Goal: Task Accomplishment & Management: Manage account settings

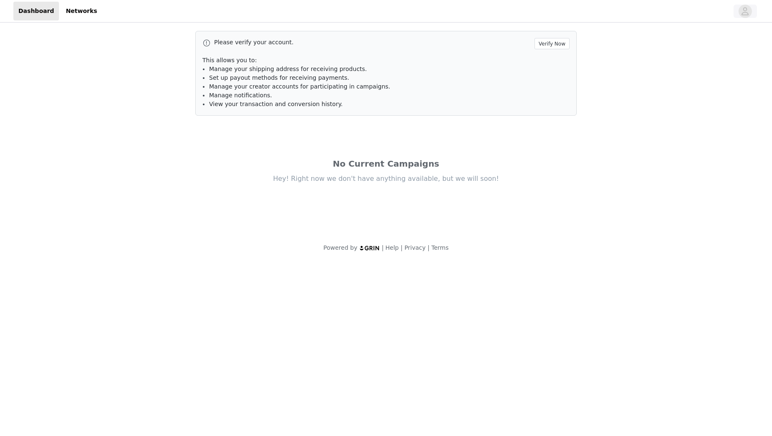
click at [735, 12] on button "button" at bounding box center [744, 11] width 23 height 13
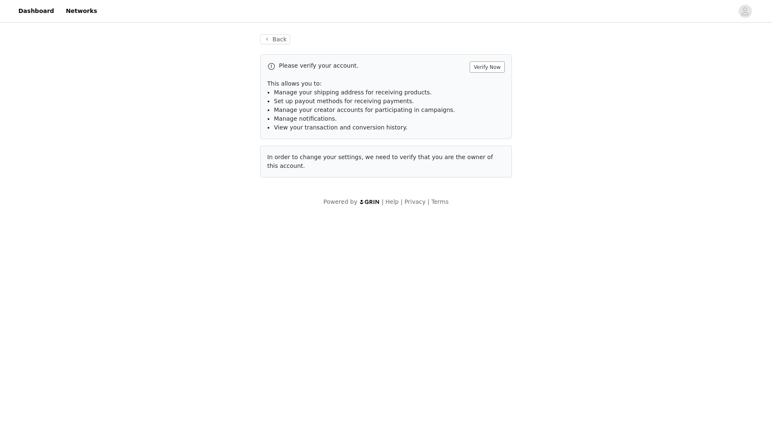
click at [495, 65] on button "Verify Now" at bounding box center [486, 66] width 35 height 11
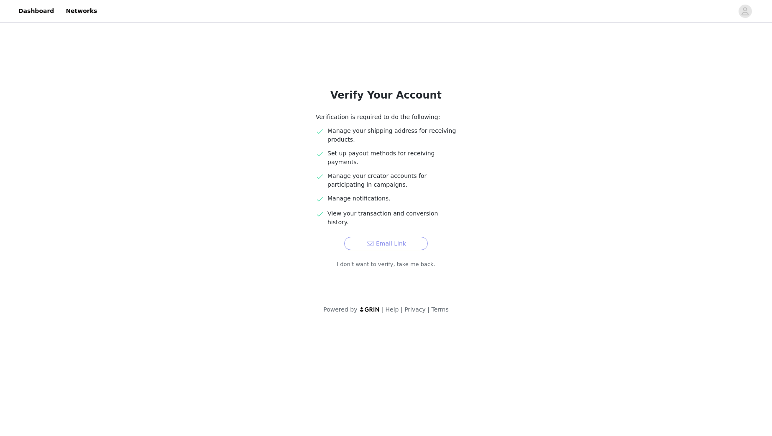
click at [415, 237] on button "Email Link" at bounding box center [386, 243] width 84 height 13
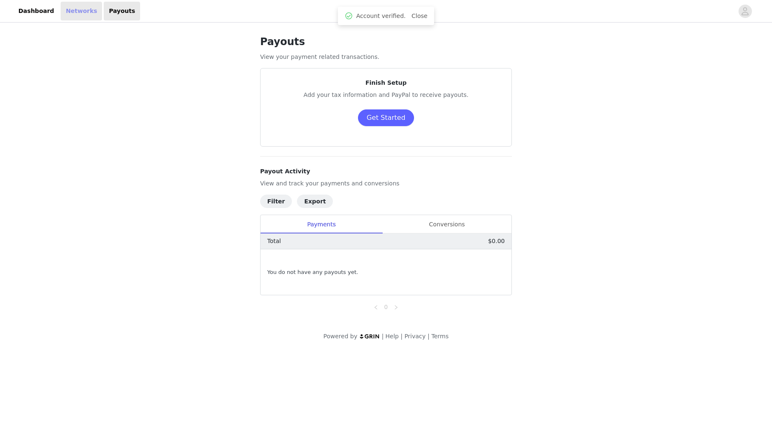
click at [75, 9] on link "Networks" at bounding box center [81, 11] width 41 height 19
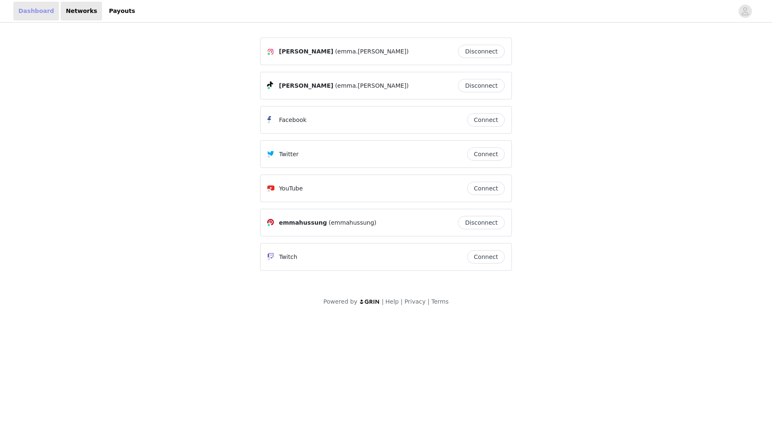
click at [49, 13] on link "Dashboard" at bounding box center [36, 11] width 46 height 19
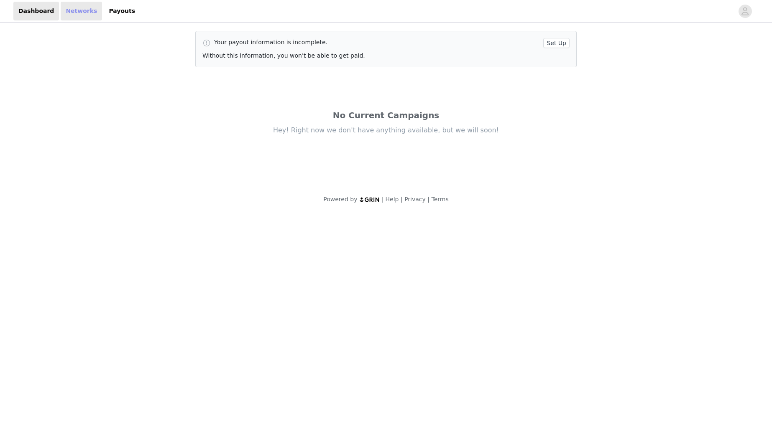
click at [86, 15] on link "Networks" at bounding box center [81, 11] width 41 height 19
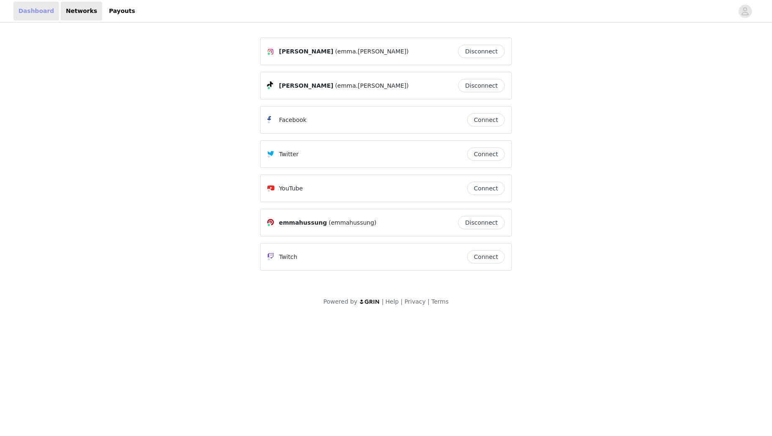
click at [25, 12] on link "Dashboard" at bounding box center [36, 11] width 46 height 19
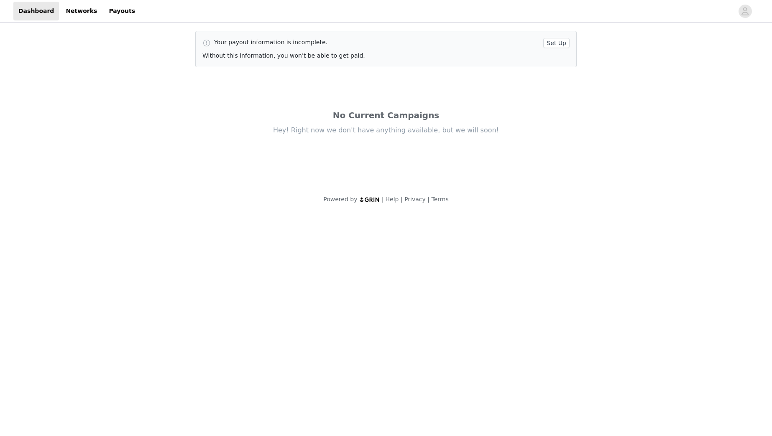
click at [555, 45] on button "Set Up" at bounding box center [556, 43] width 26 height 10
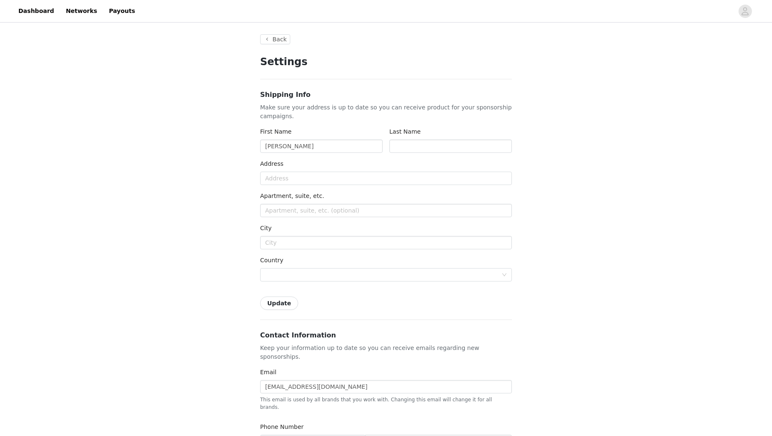
type input "+1 (United States)"
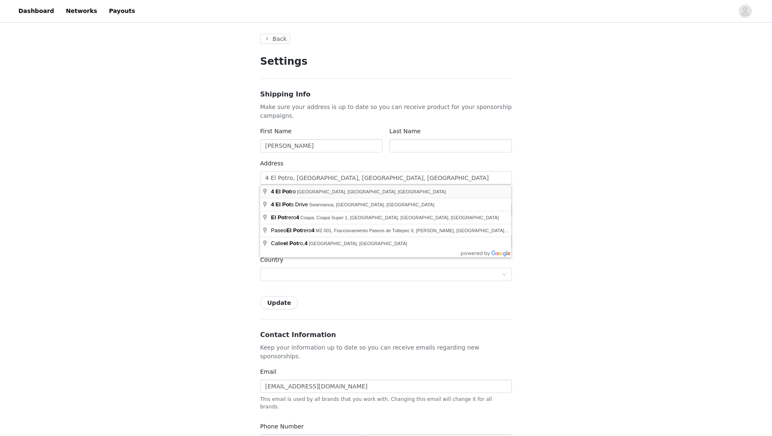
type input "4 El Potro"
type input "Rancho Santa Margarita"
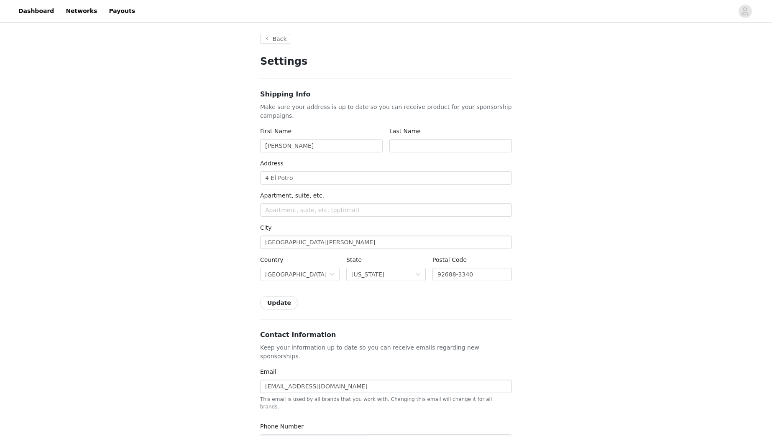
click at [289, 308] on button "Update" at bounding box center [279, 302] width 38 height 13
type input "Hussung"
click at [276, 297] on button "Update" at bounding box center [279, 302] width 38 height 13
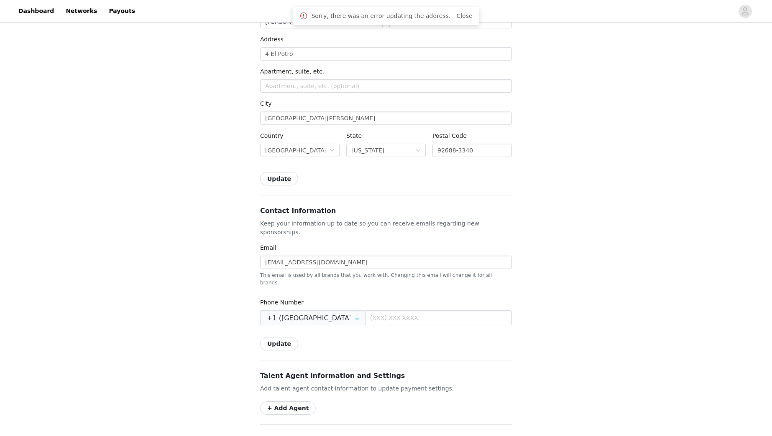
scroll to position [127, 0]
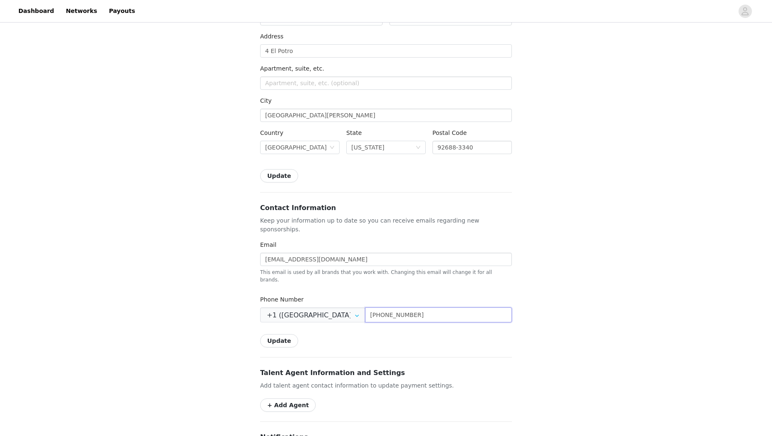
type input "(310) 990-9368"
click at [284, 334] on button "Update" at bounding box center [279, 340] width 38 height 13
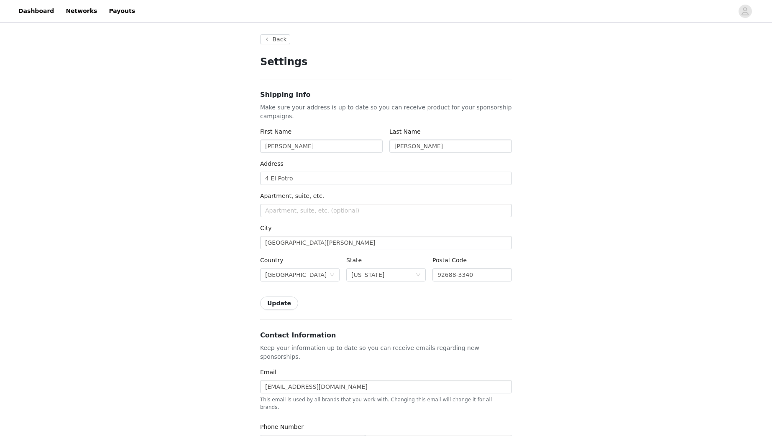
scroll to position [0, 0]
click at [51, 16] on link "Dashboard" at bounding box center [36, 11] width 46 height 19
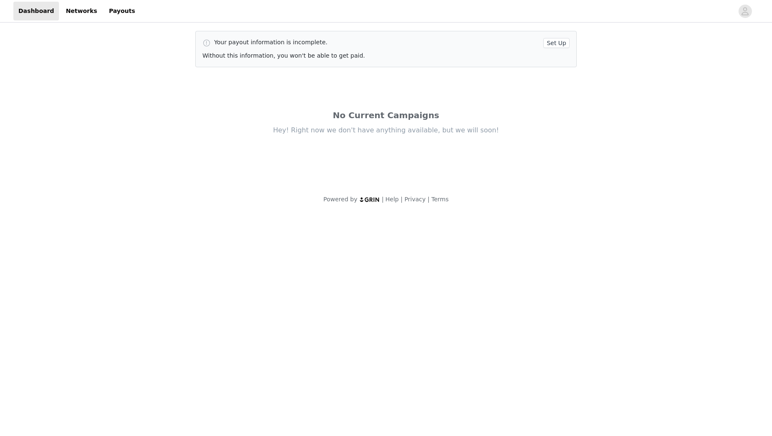
click at [549, 43] on button "Set Up" at bounding box center [556, 43] width 26 height 10
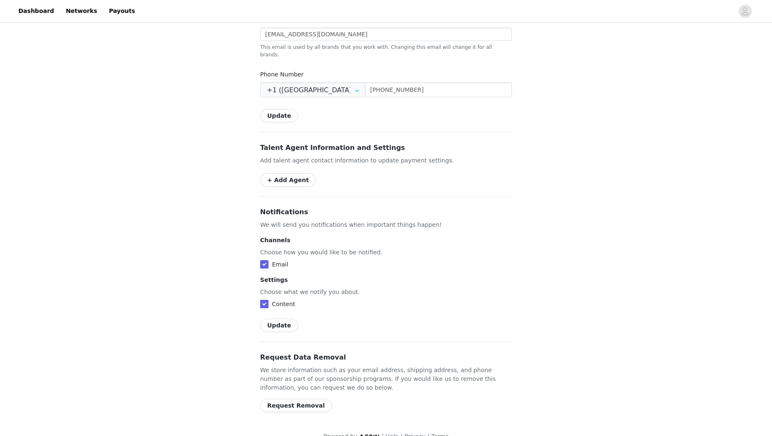
scroll to position [352, 0]
click at [742, 15] on icon "avatar" at bounding box center [745, 11] width 7 height 8
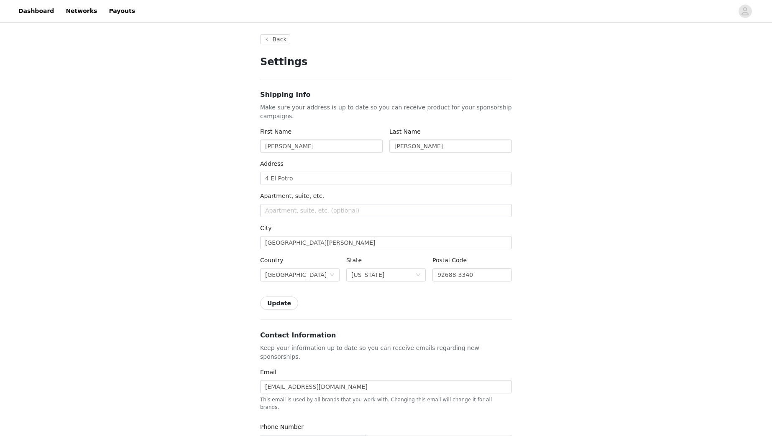
scroll to position [0, 0]
click at [116, 14] on link "Payouts" at bounding box center [122, 11] width 36 height 19
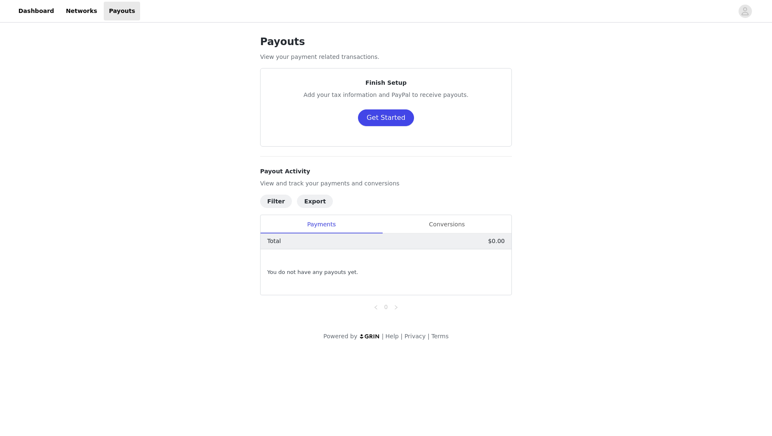
click at [381, 124] on button "Get Started" at bounding box center [386, 118] width 56 height 17
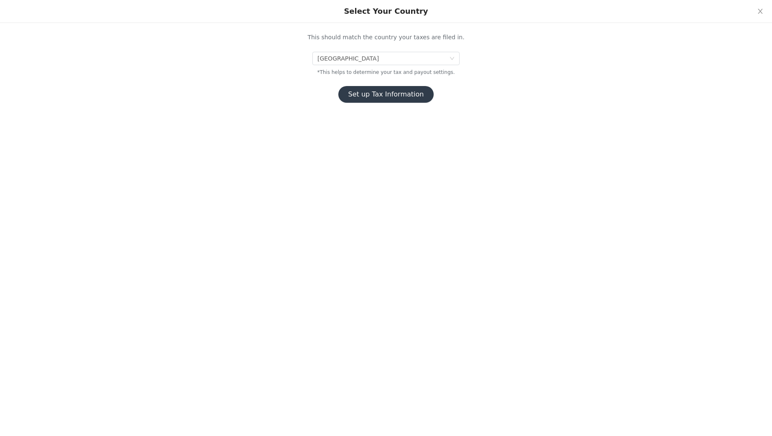
click at [360, 94] on button "Set up Tax Information" at bounding box center [386, 94] width 96 height 17
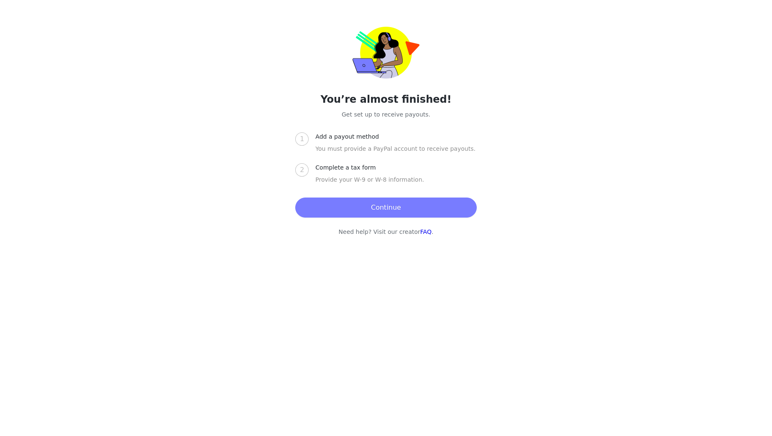
drag, startPoint x: 372, startPoint y: 209, endPoint x: 265, endPoint y: 129, distance: 133.8
click at [372, 209] on button "Continue" at bounding box center [385, 208] width 181 height 20
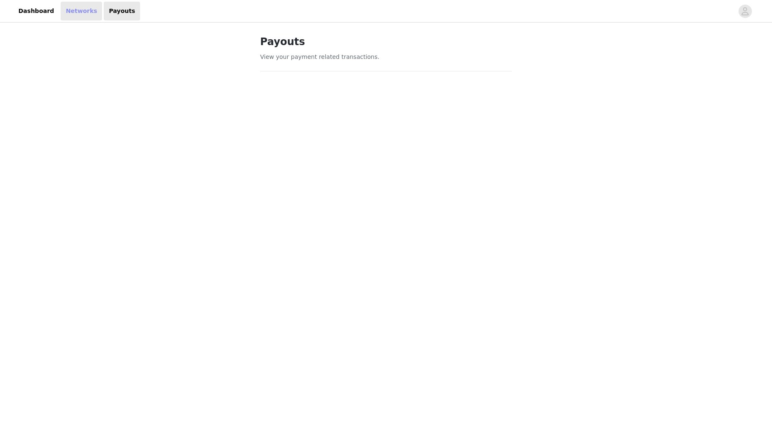
click at [61, 16] on link "Networks" at bounding box center [81, 11] width 41 height 19
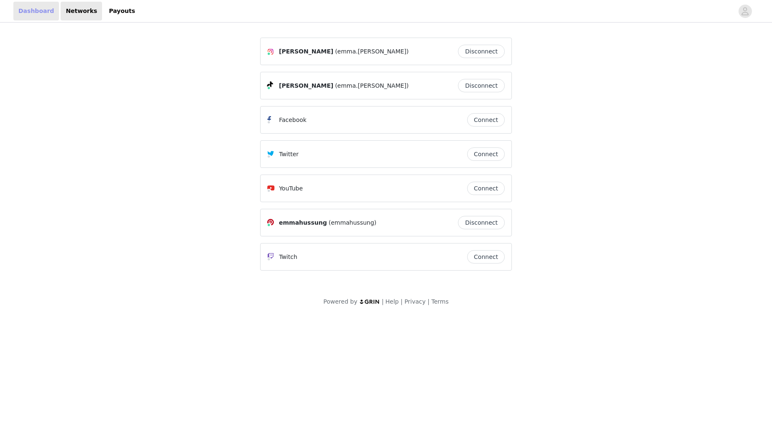
click at [36, 15] on link "Dashboard" at bounding box center [36, 11] width 46 height 19
